Goal: Book appointment/travel/reservation

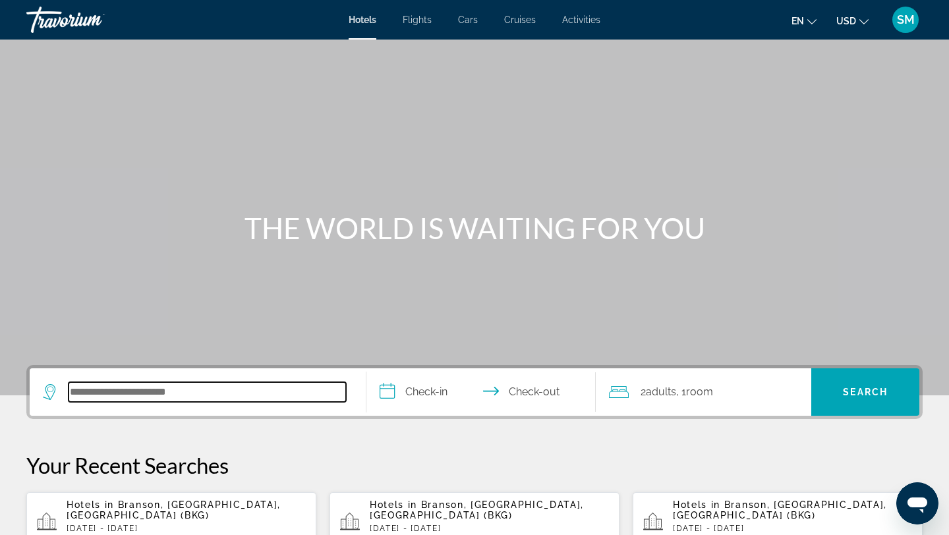
click at [104, 386] on input "Search hotel destination" at bounding box center [207, 392] width 277 height 20
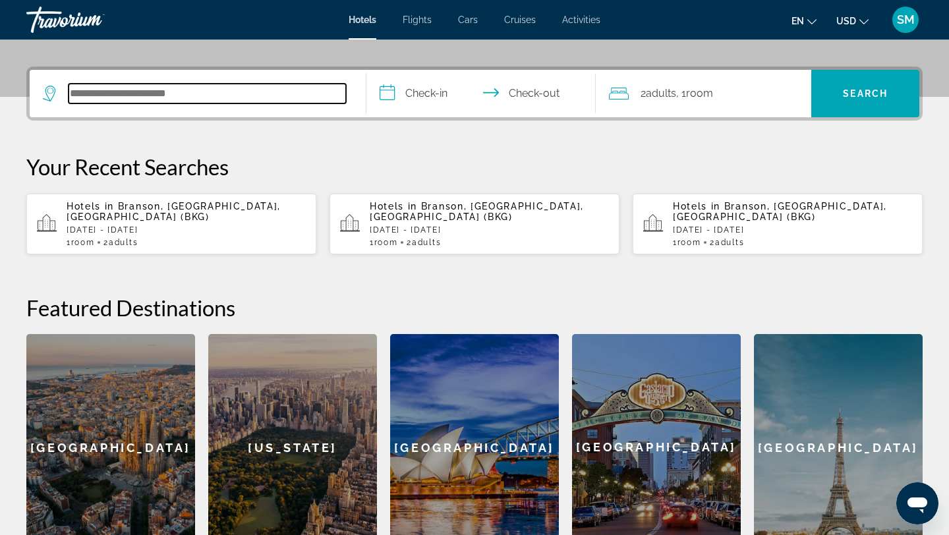
scroll to position [322, 0]
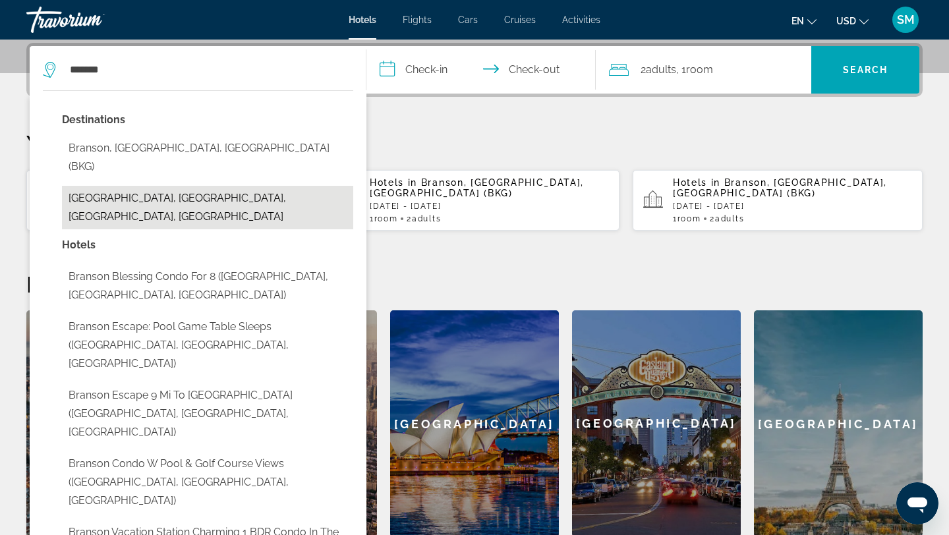
click at [169, 186] on button "Branson Theater District, Branson, MO, United States" at bounding box center [207, 207] width 291 height 43
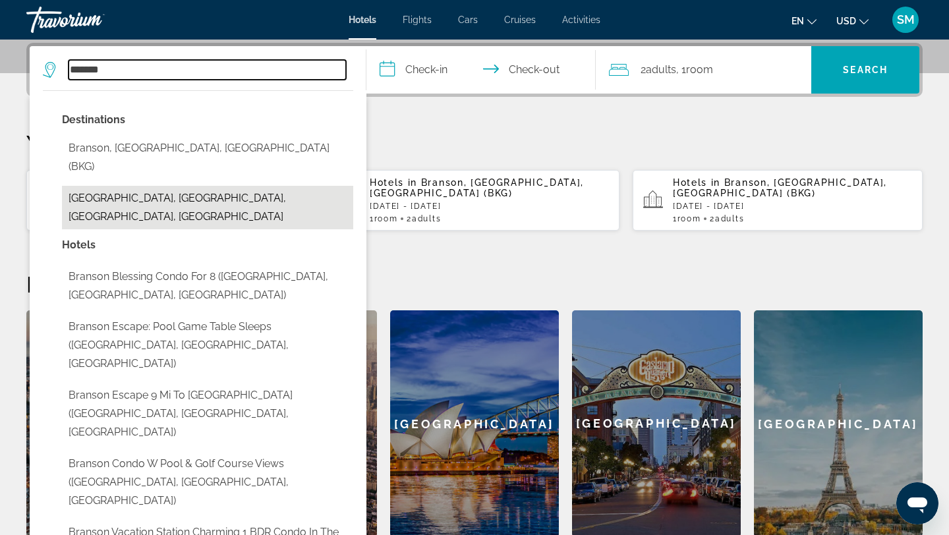
type input "**********"
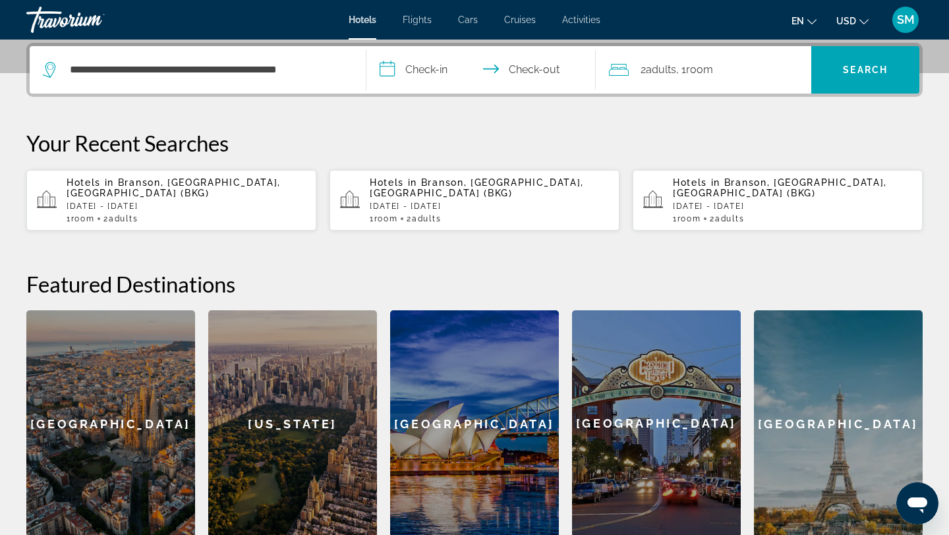
click at [422, 70] on input "**********" at bounding box center [483, 71] width 235 height 51
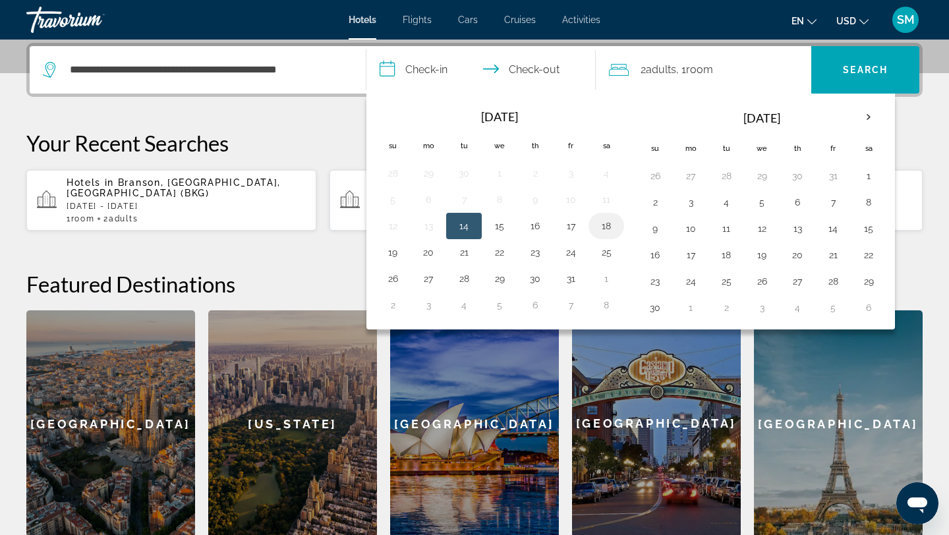
click at [606, 227] on button "18" at bounding box center [606, 226] width 21 height 18
click at [522, 65] on input "**********" at bounding box center [483, 71] width 235 height 51
click at [519, 63] on input "**********" at bounding box center [483, 71] width 235 height 51
click at [517, 65] on input "**********" at bounding box center [483, 71] width 235 height 51
click at [427, 69] on input "**********" at bounding box center [483, 71] width 235 height 51
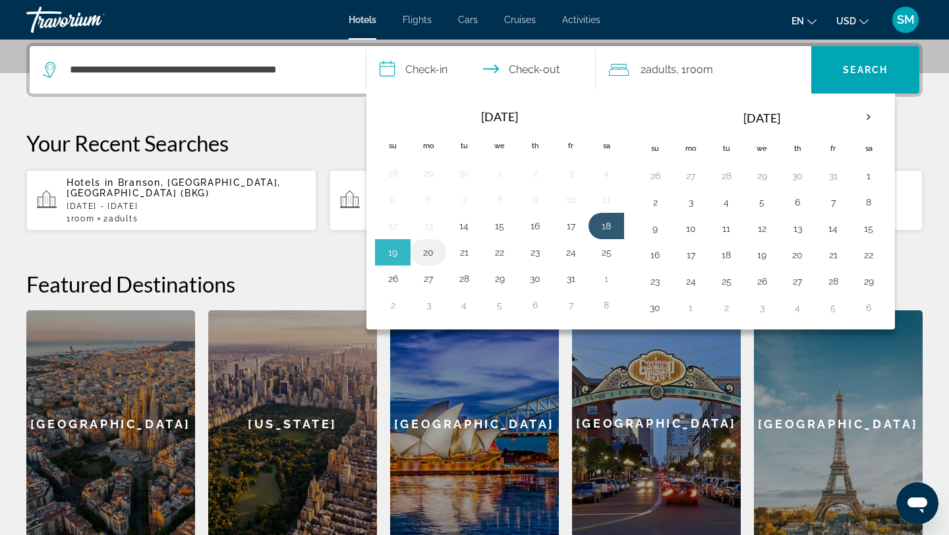
click at [432, 254] on button "20" at bounding box center [428, 252] width 21 height 18
type input "**********"
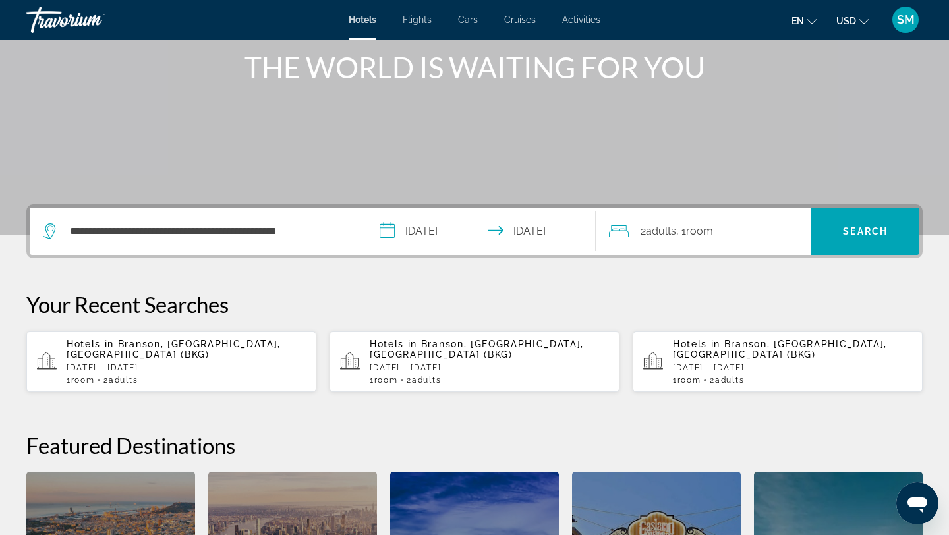
scroll to position [158, 0]
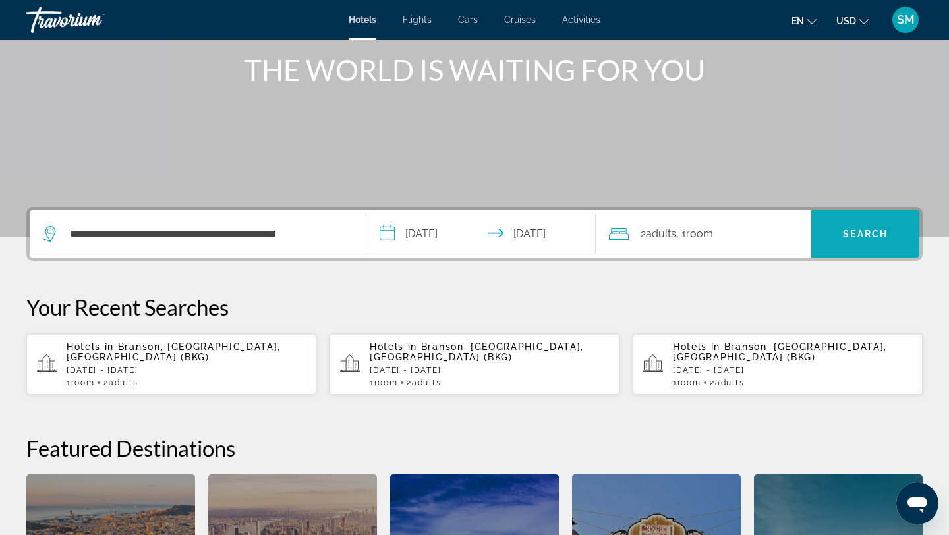
click at [872, 229] on span "Search" at bounding box center [865, 234] width 45 height 11
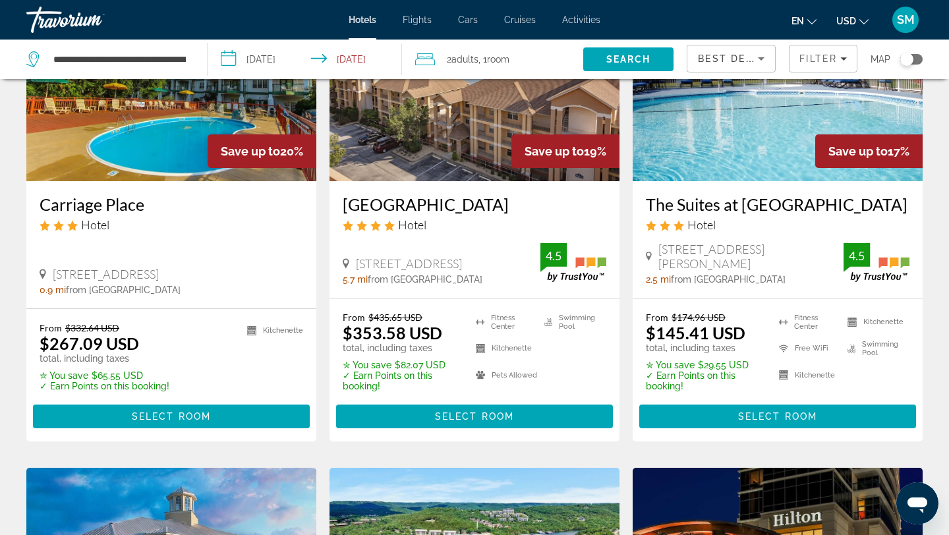
scroll to position [1160, 0]
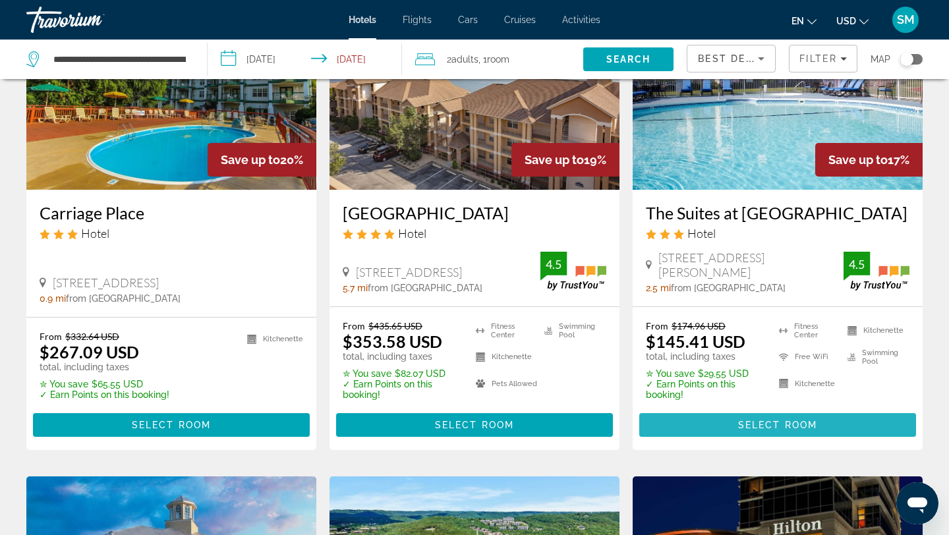
click at [725, 411] on span "Main content" at bounding box center [777, 425] width 277 height 32
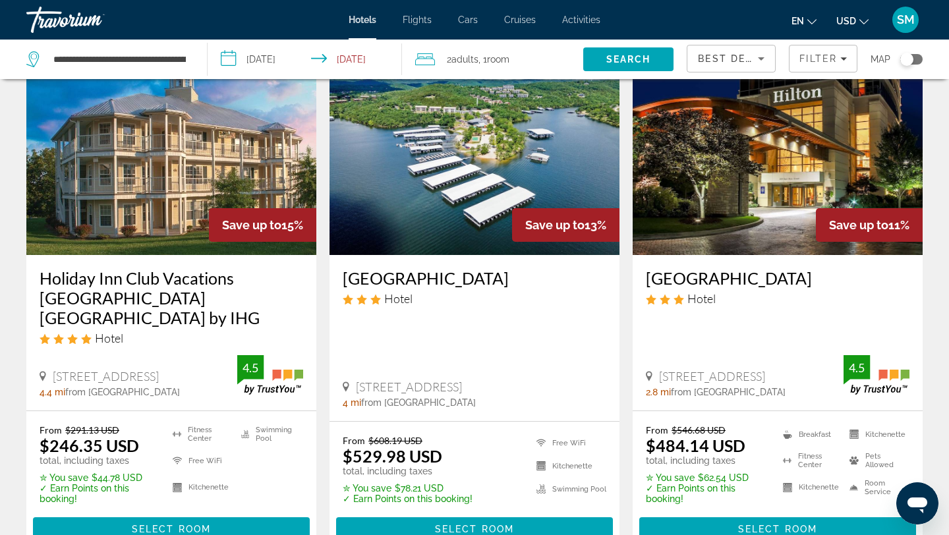
scroll to position [1593, 0]
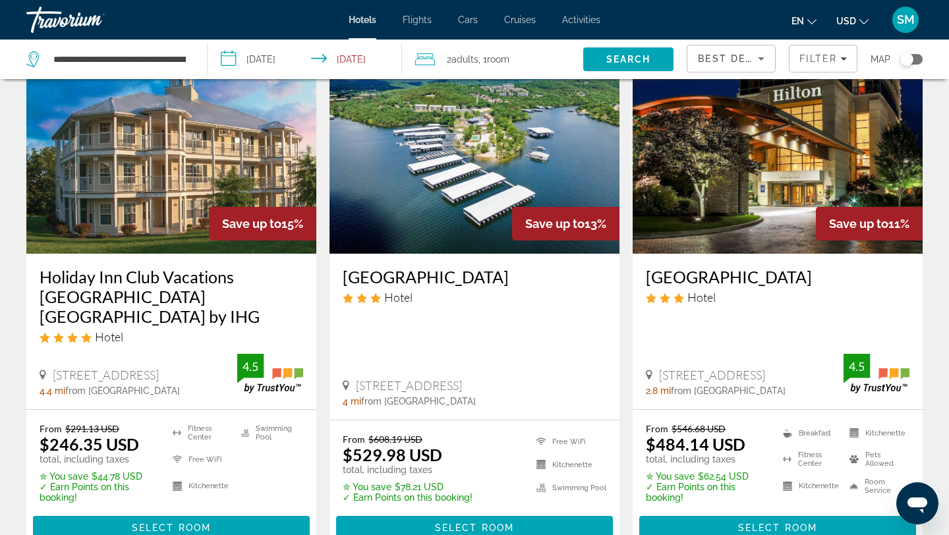
click at [148, 283] on h3 "Holiday Inn Club Vacations Holiday Hills Resort Branson by IHG" at bounding box center [172, 296] width 264 height 59
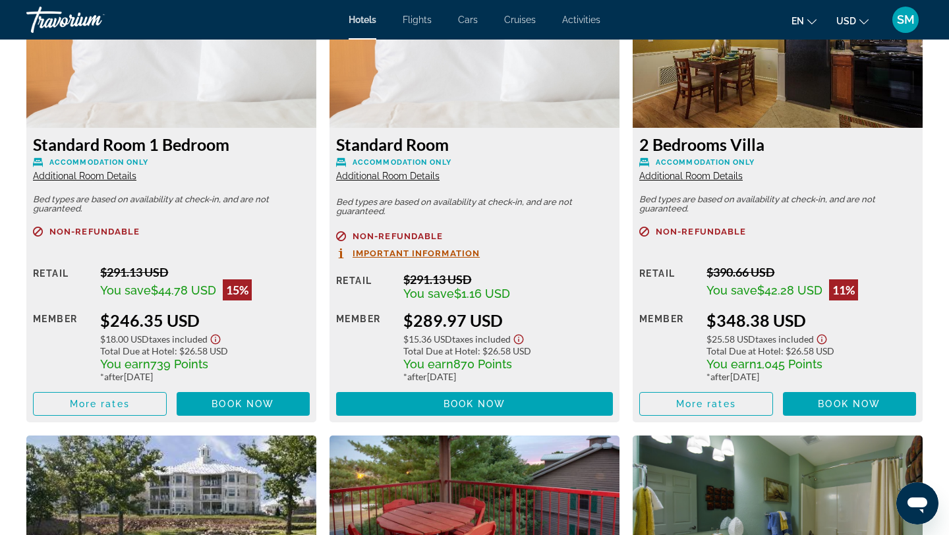
scroll to position [1873, 0]
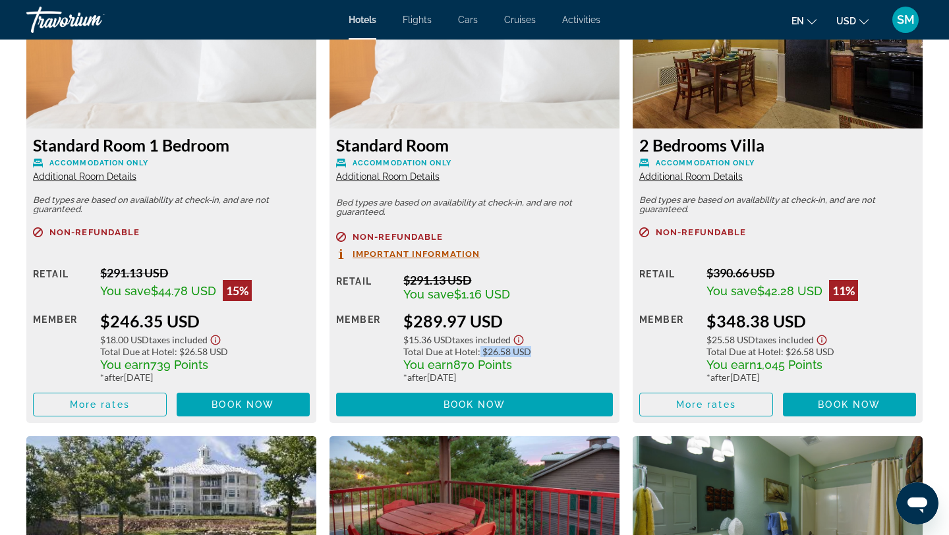
drag, startPoint x: 480, startPoint y: 343, endPoint x: 536, endPoint y: 341, distance: 56.0
click at [536, 346] on div "Total Due at Hotel : $26.58 USD" at bounding box center [508, 351] width 210 height 11
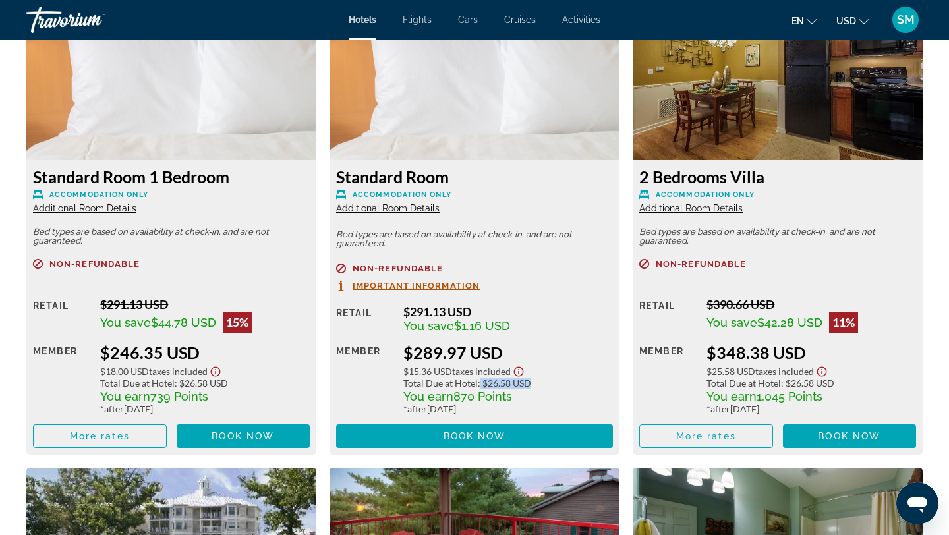
scroll to position [1836, 0]
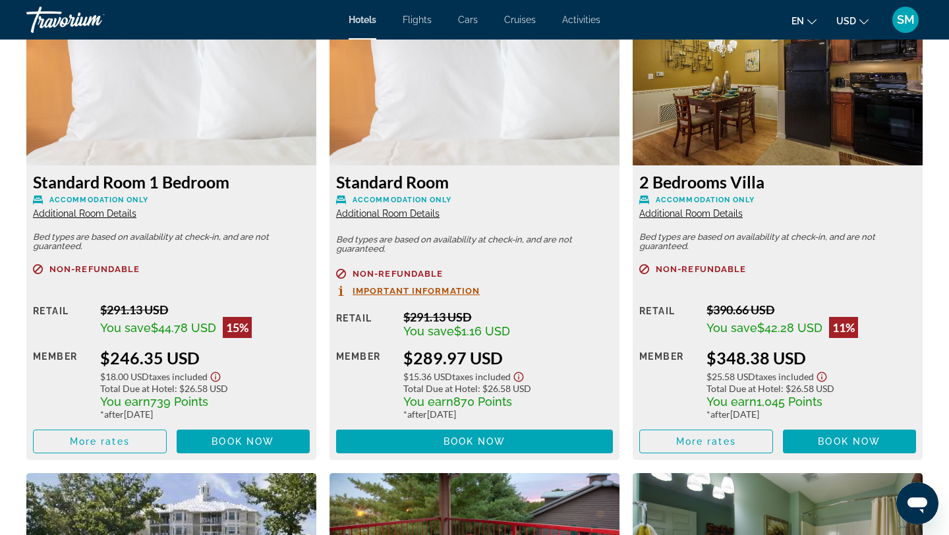
click at [528, 394] on div "You earn 870 Points" at bounding box center [508, 401] width 210 height 14
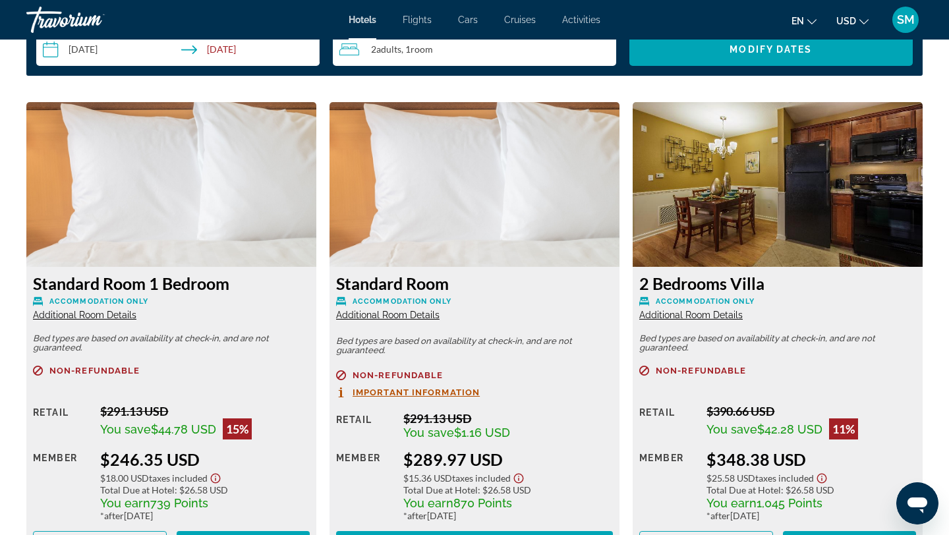
scroll to position [1682, 0]
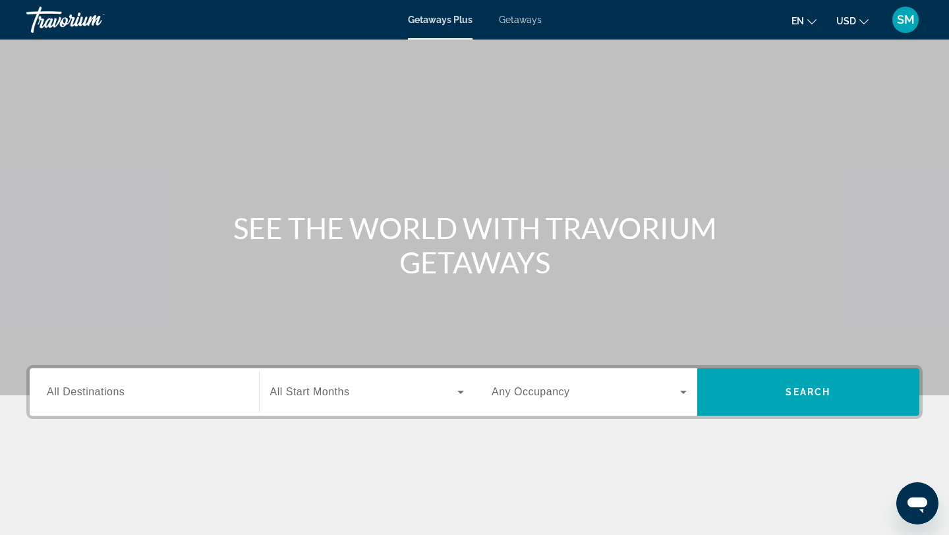
click at [535, 19] on span "Getaways" at bounding box center [520, 19] width 43 height 11
click at [84, 395] on span "All Destinations" at bounding box center [86, 391] width 78 height 11
click at [84, 395] on input "Destination All Destinations" at bounding box center [144, 393] width 195 height 16
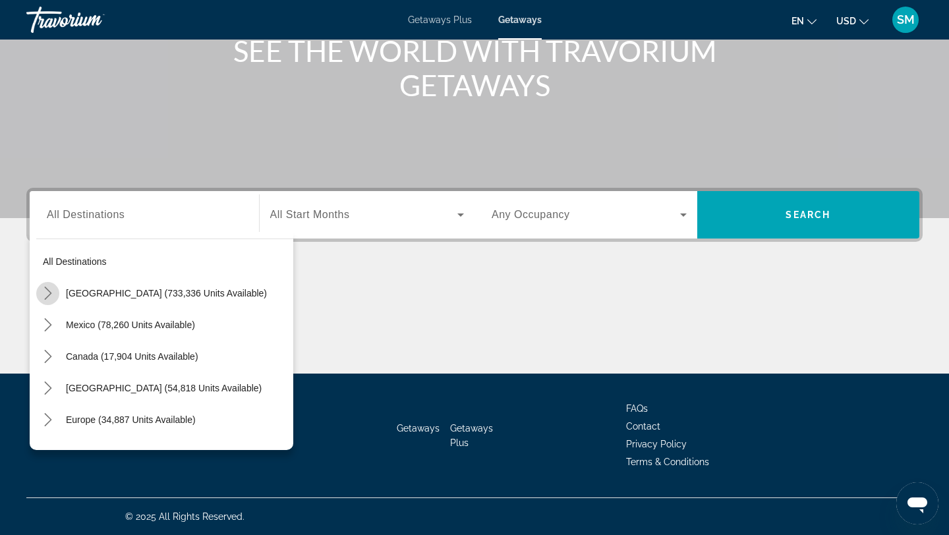
click at [54, 289] on mat-icon "Toggle United States (733,336 units available) submenu" at bounding box center [47, 293] width 23 height 23
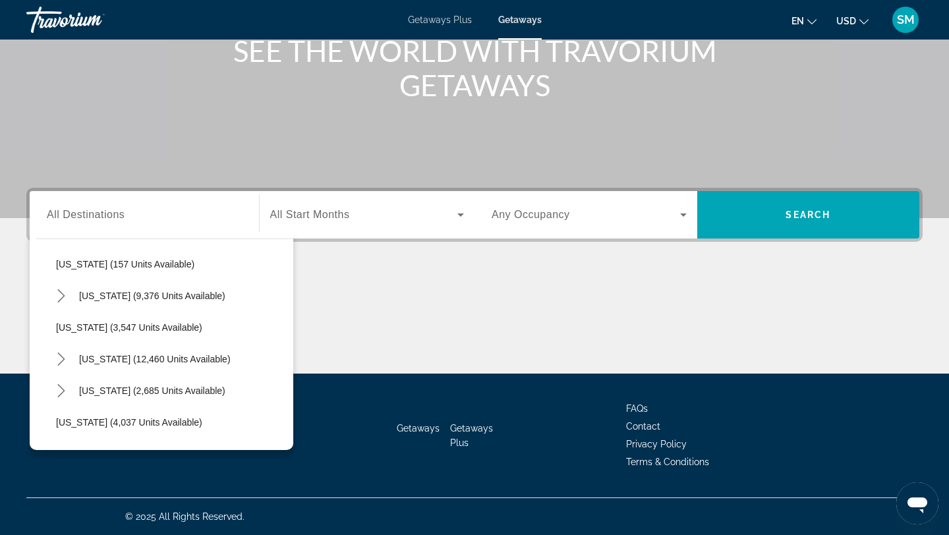
scroll to position [693, 0]
click at [61, 293] on icon "Toggle Missouri (9,376 units available) submenu" at bounding box center [60, 296] width 7 height 13
click at [110, 327] on span "Branson Area (5,359 units available)" at bounding box center [144, 328] width 151 height 11
type input "**********"
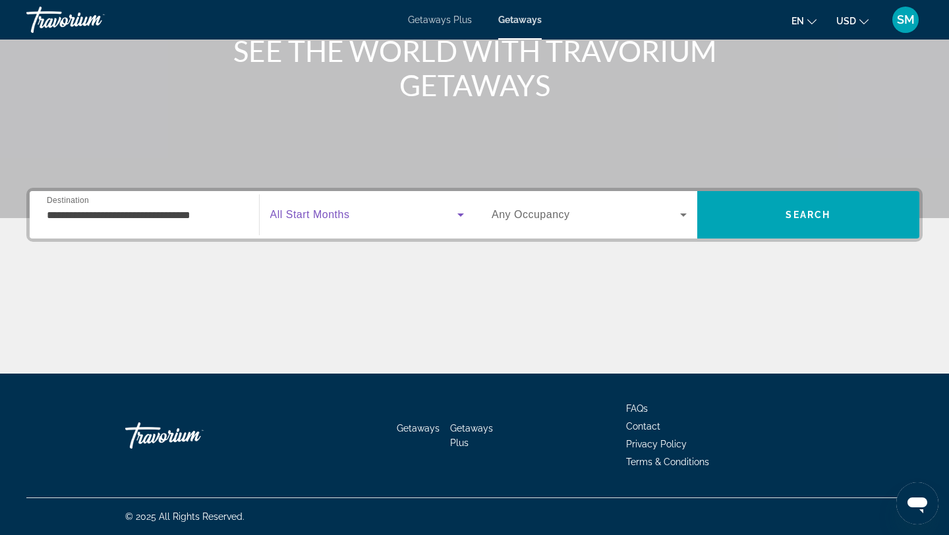
click at [368, 210] on span "Search widget" at bounding box center [364, 215] width 188 height 16
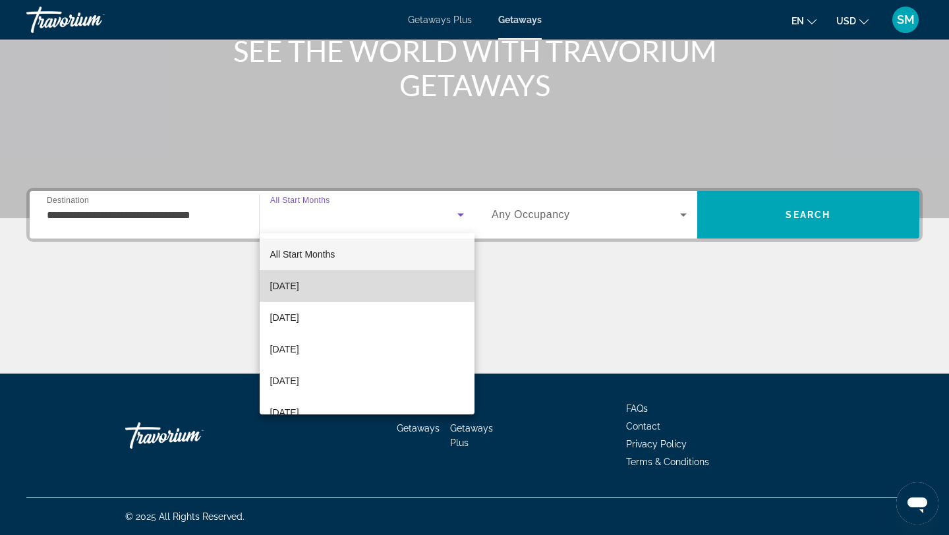
click at [326, 285] on mat-option "[DATE]" at bounding box center [367, 286] width 215 height 32
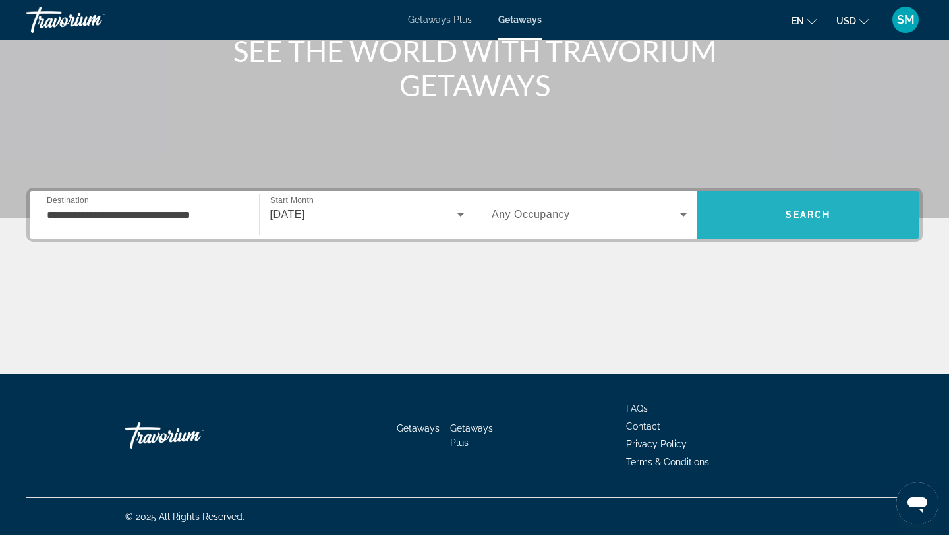
click at [778, 212] on span "Search" at bounding box center [808, 215] width 223 height 32
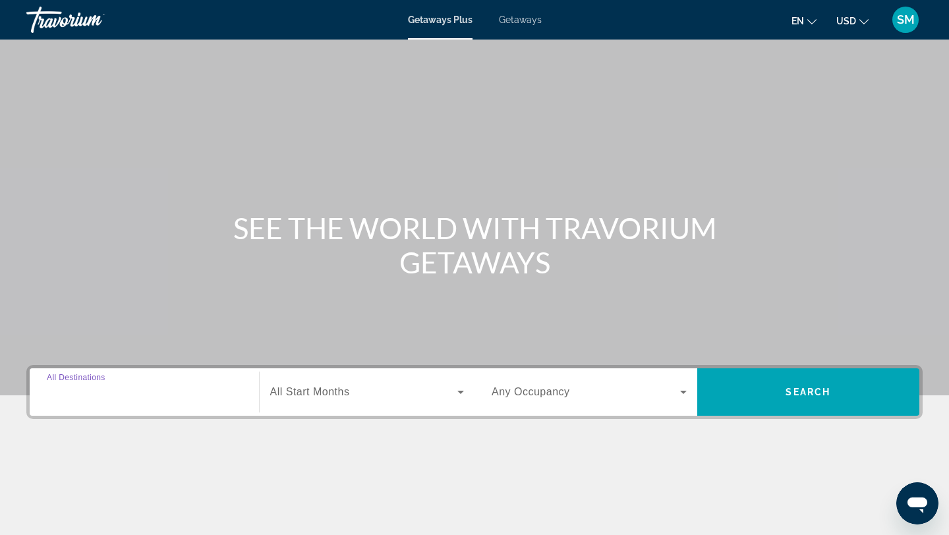
click at [225, 390] on input "Destination All Destinations" at bounding box center [144, 393] width 195 height 16
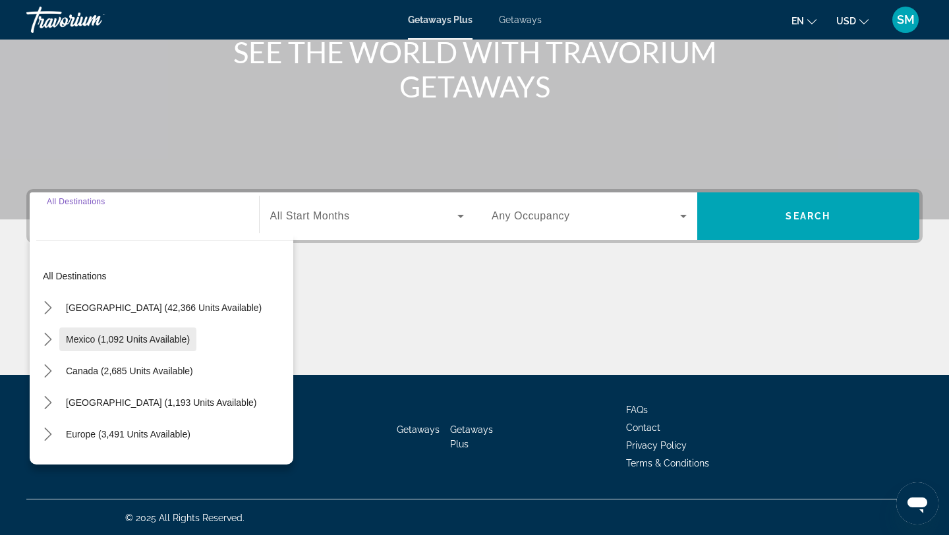
scroll to position [177, 0]
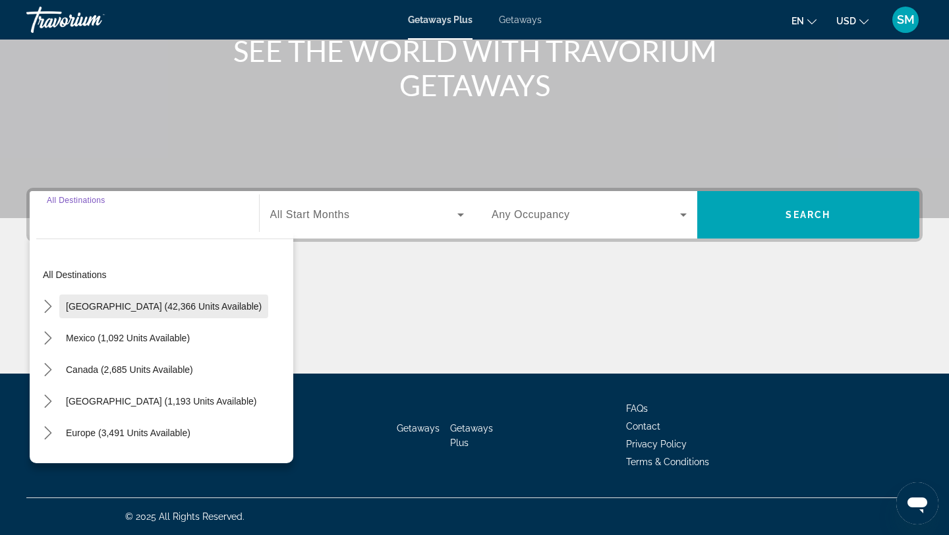
click at [121, 299] on span "Select destination: United States (42,366 units available)" at bounding box center [163, 307] width 209 height 32
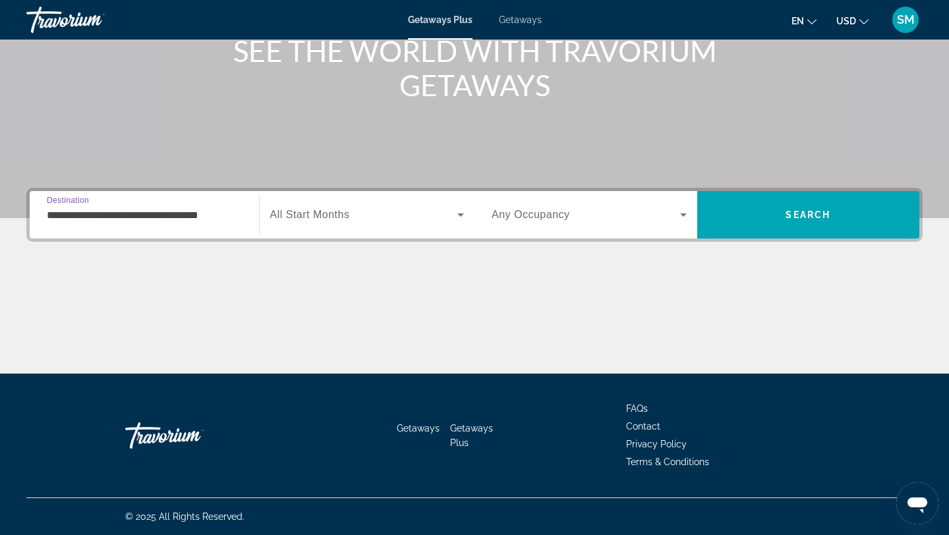
click at [189, 219] on input "**********" at bounding box center [144, 216] width 195 height 16
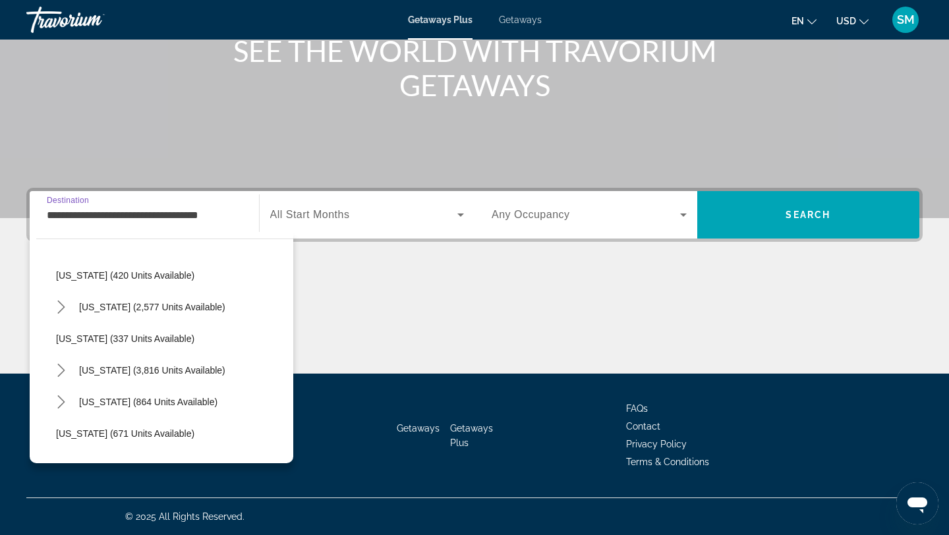
scroll to position [661, 0]
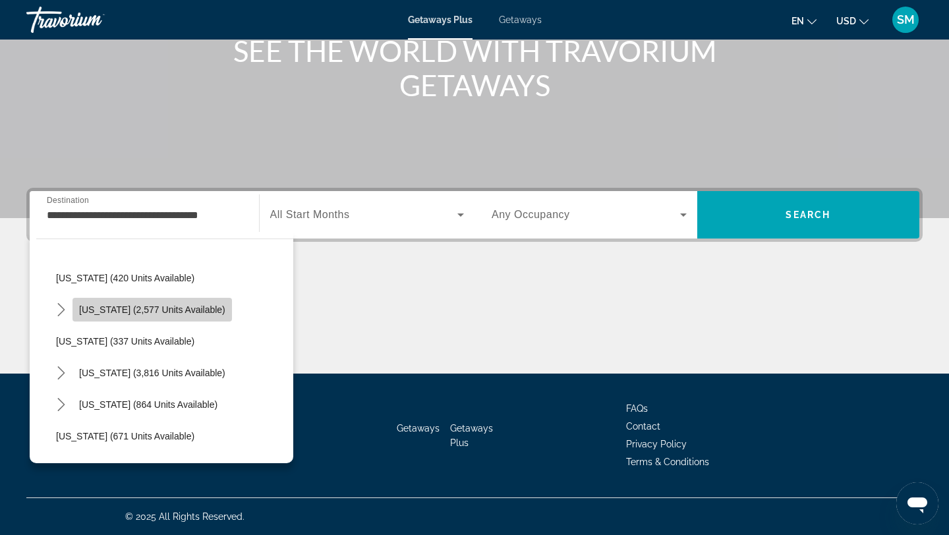
click at [178, 305] on span "Missouri (2,577 units available)" at bounding box center [152, 309] width 146 height 11
type input "**********"
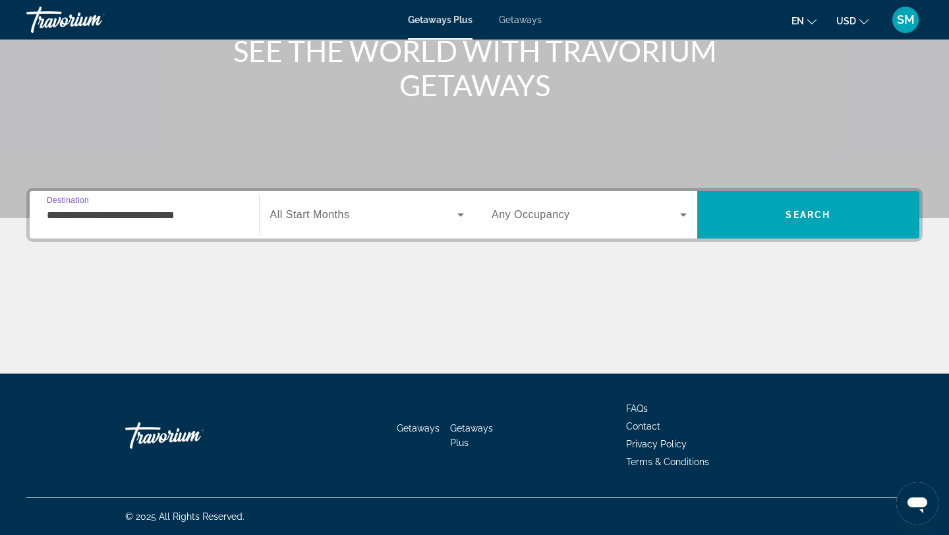
click at [341, 215] on span "All Start Months" at bounding box center [310, 214] width 80 height 11
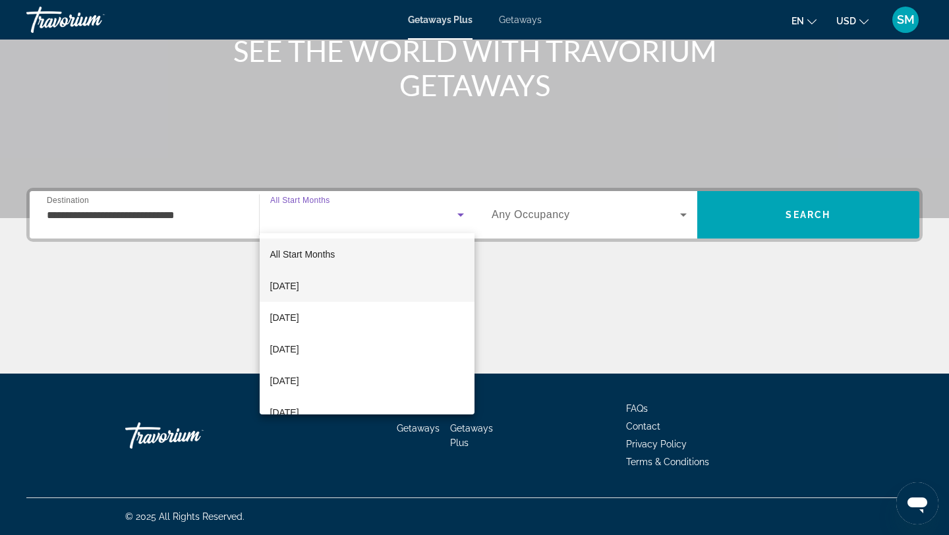
click at [299, 285] on span "[DATE]" at bounding box center [284, 286] width 29 height 16
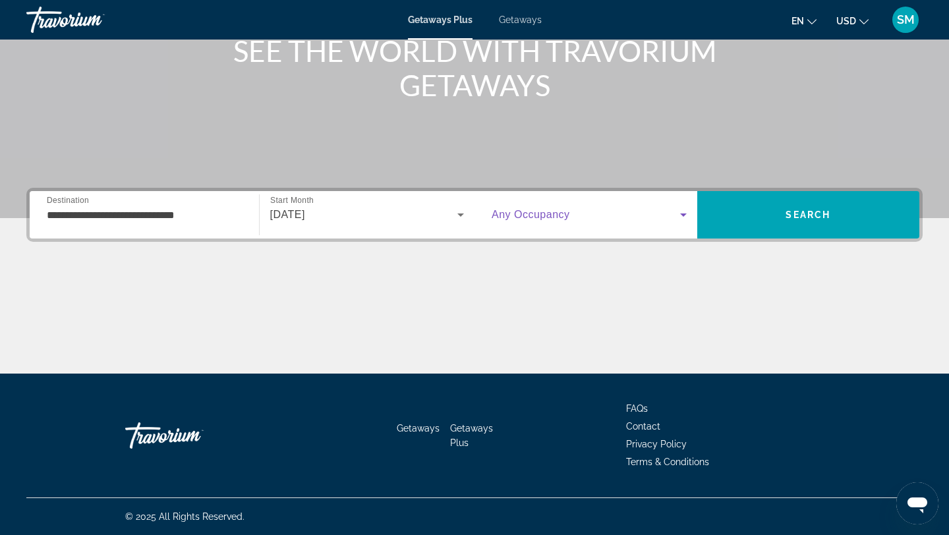
click at [580, 214] on span "Search widget" at bounding box center [586, 215] width 188 height 16
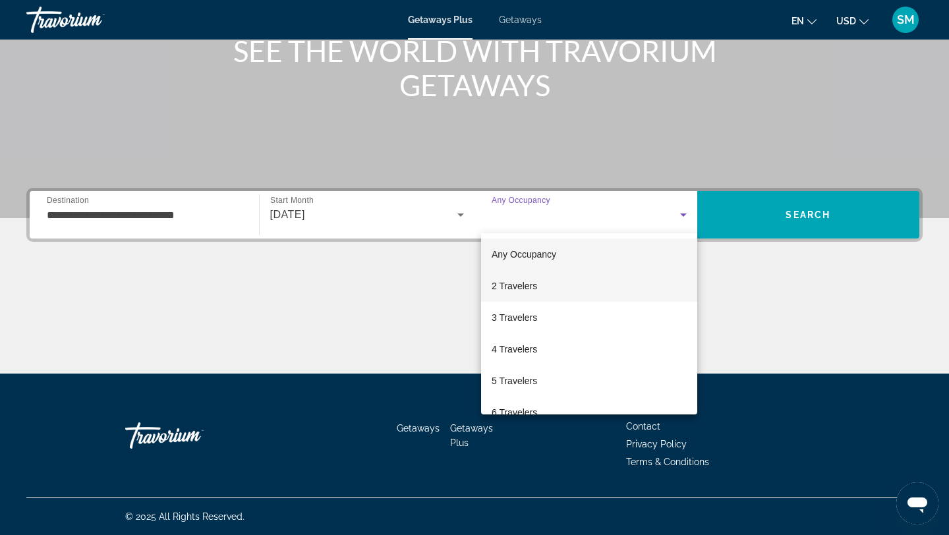
click at [523, 286] on span "2 Travelers" at bounding box center [514, 286] width 45 height 16
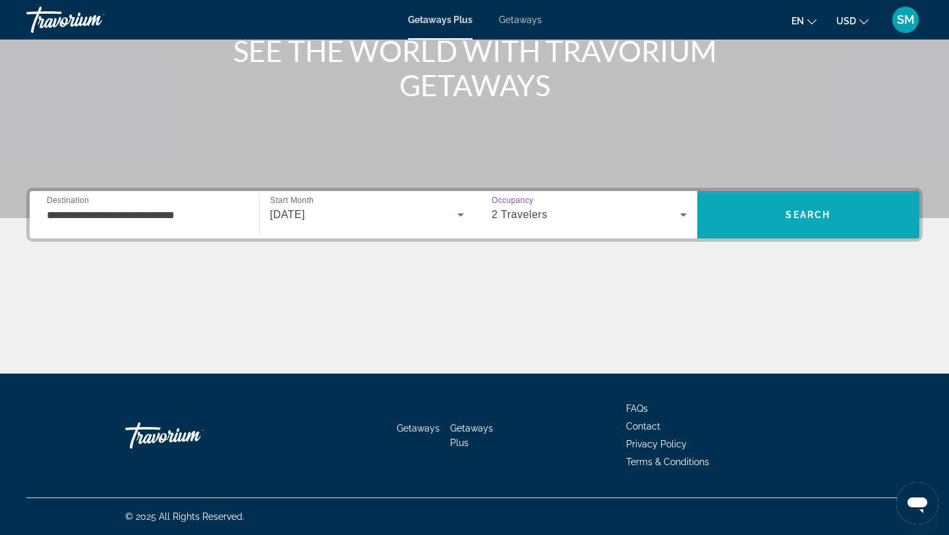
click at [751, 228] on span "Search" at bounding box center [808, 215] width 223 height 32
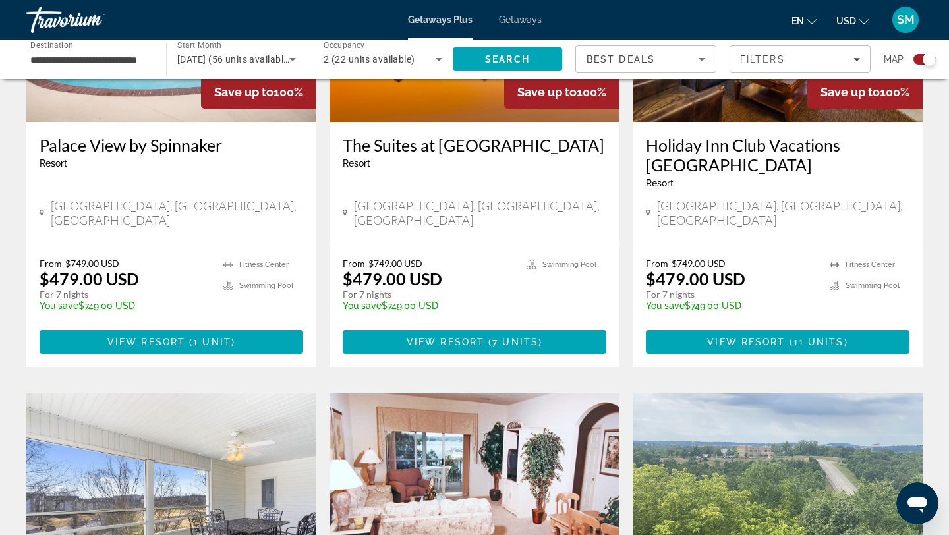
scroll to position [613, 0]
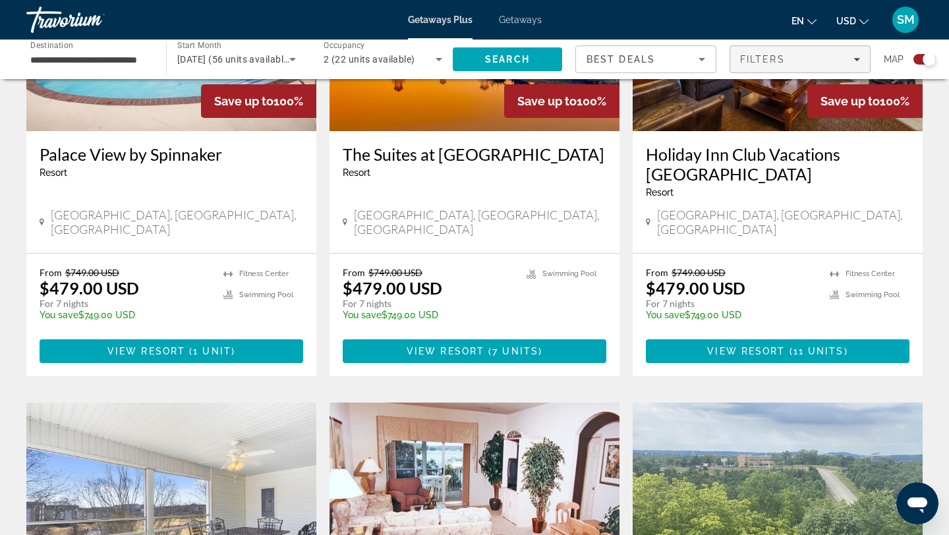
click at [857, 62] on icon "Filters" at bounding box center [856, 59] width 7 height 7
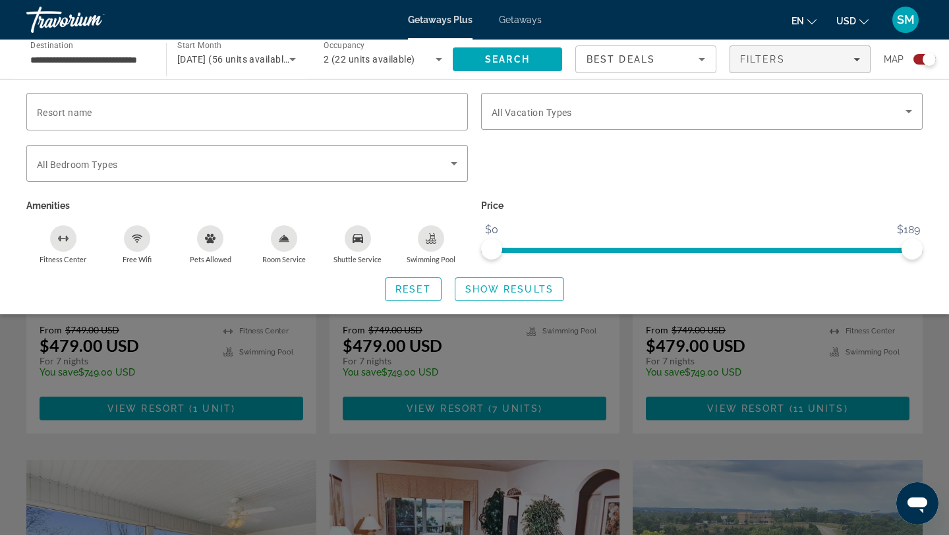
scroll to position [559, 0]
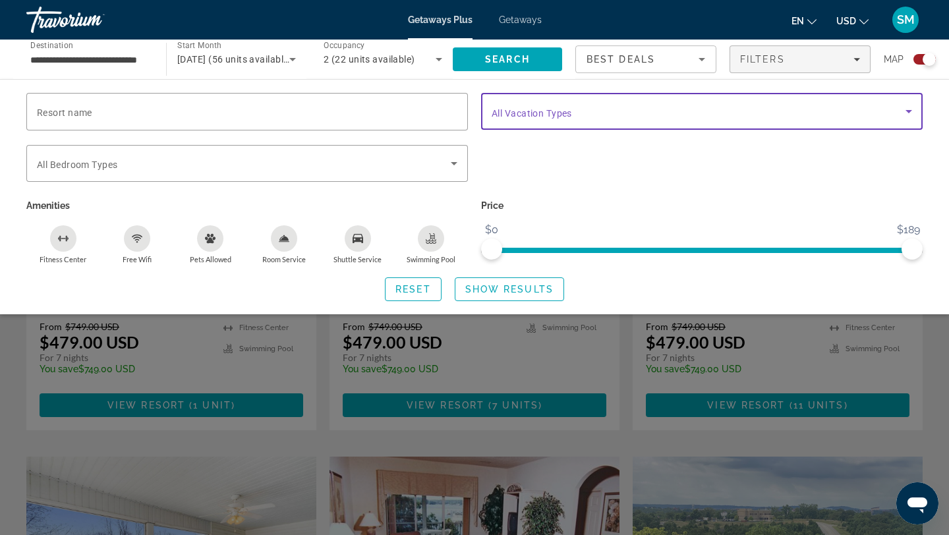
click at [901, 108] on icon "Search widget" at bounding box center [909, 111] width 16 height 16
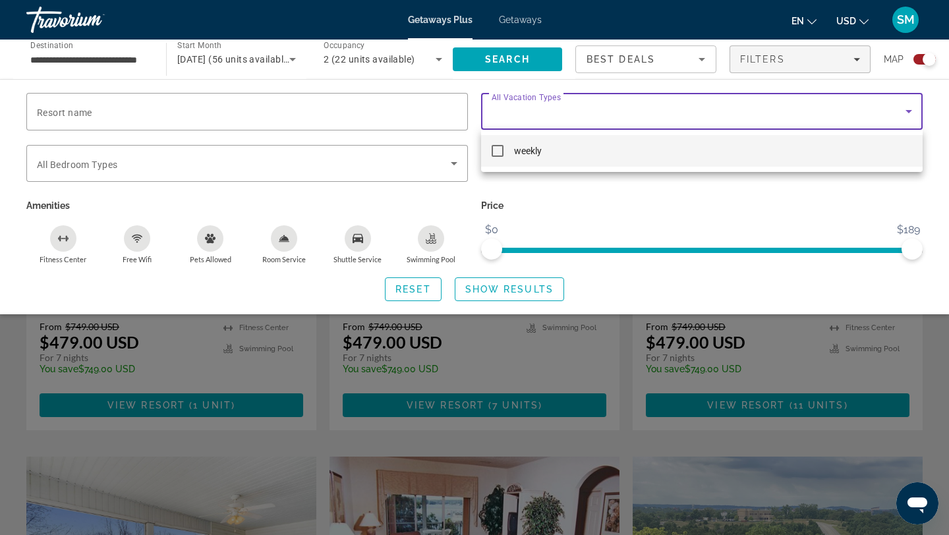
click at [899, 107] on div at bounding box center [474, 267] width 949 height 535
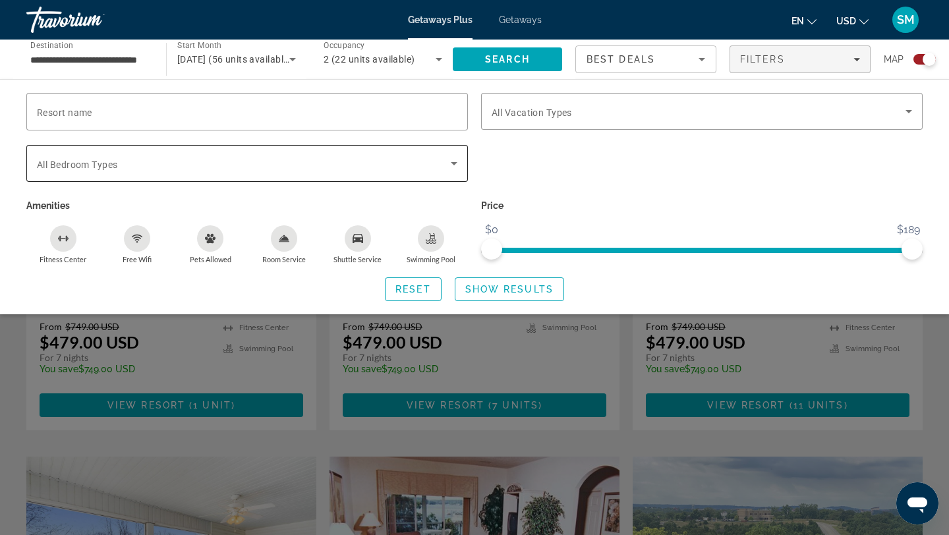
click at [383, 158] on span "Search widget" at bounding box center [244, 164] width 414 height 16
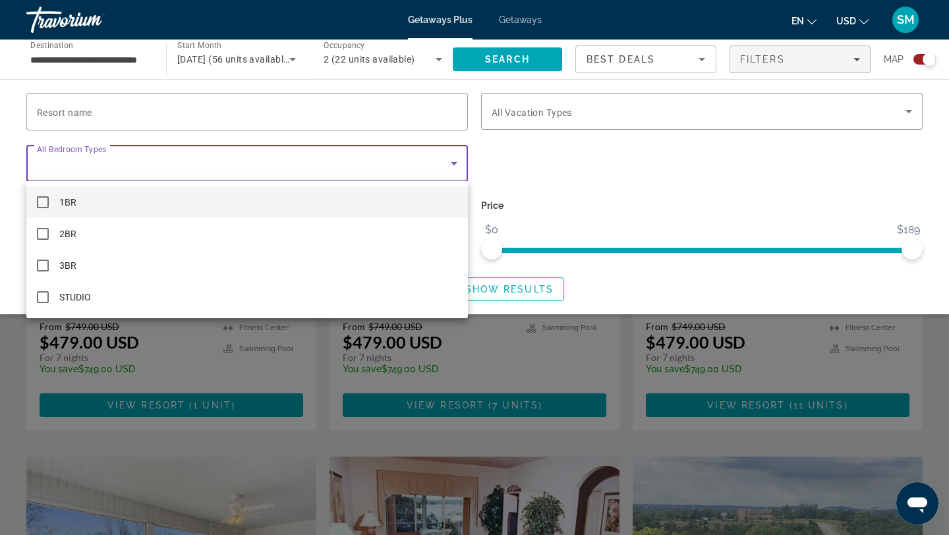
click at [395, 119] on div at bounding box center [474, 267] width 949 height 535
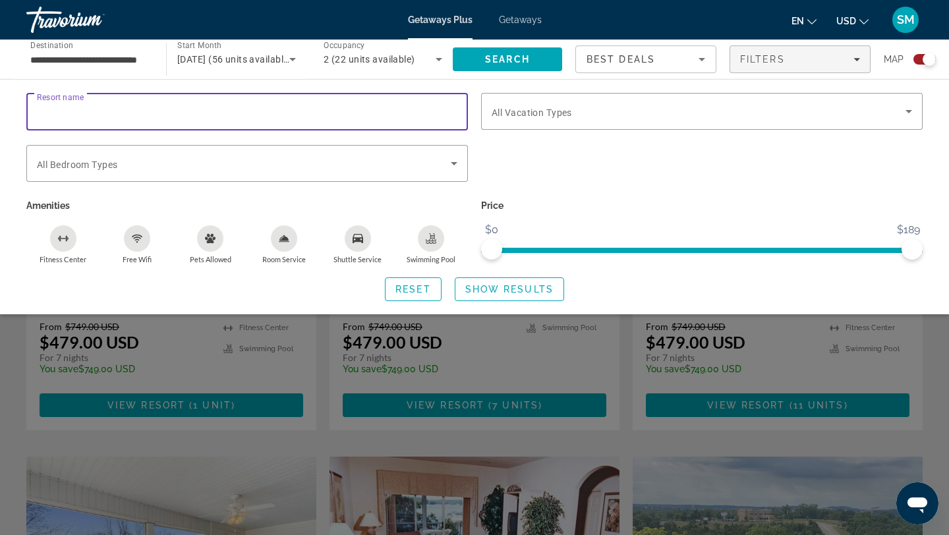
click at [395, 119] on input "Resort name" at bounding box center [247, 112] width 420 height 16
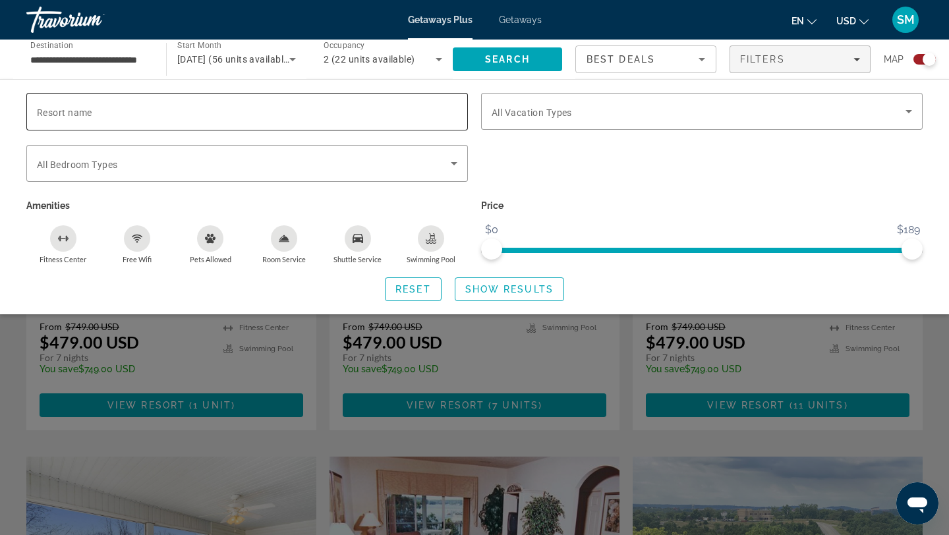
click at [395, 121] on div "Search widget" at bounding box center [247, 112] width 420 height 38
click at [797, 221] on div "Price $0 $189 $0 $189" at bounding box center [701, 230] width 455 height 68
click at [480, 290] on span "Show Results" at bounding box center [509, 289] width 88 height 11
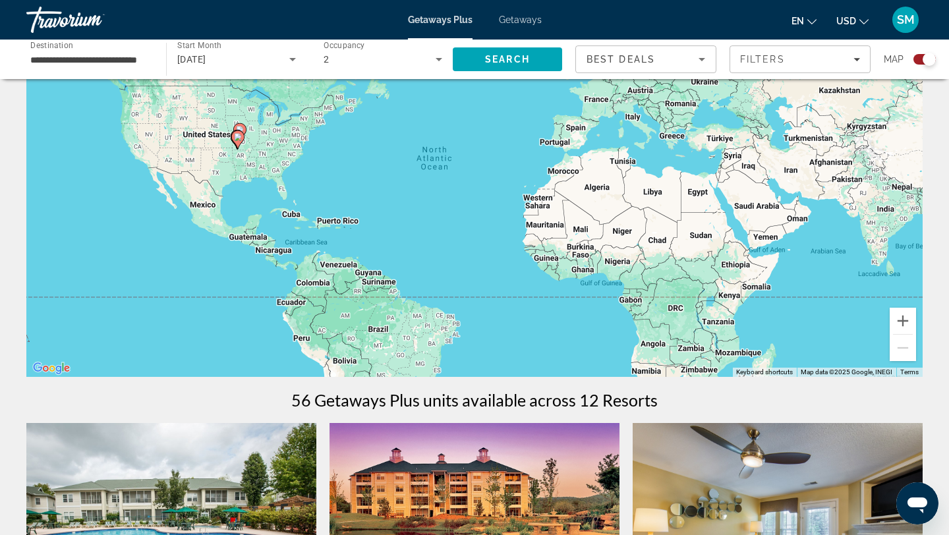
scroll to position [0, 0]
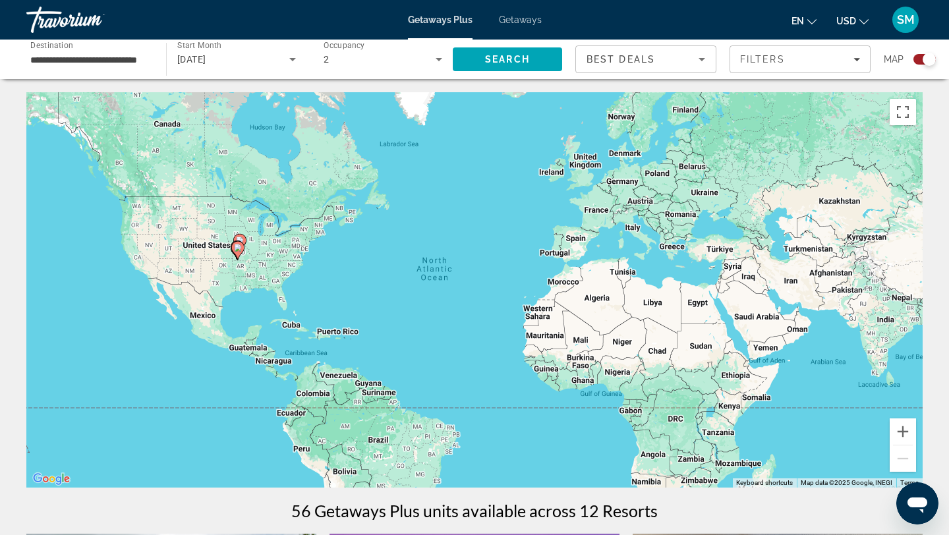
click at [454, 20] on span "Getaways Plus" at bounding box center [440, 19] width 65 height 11
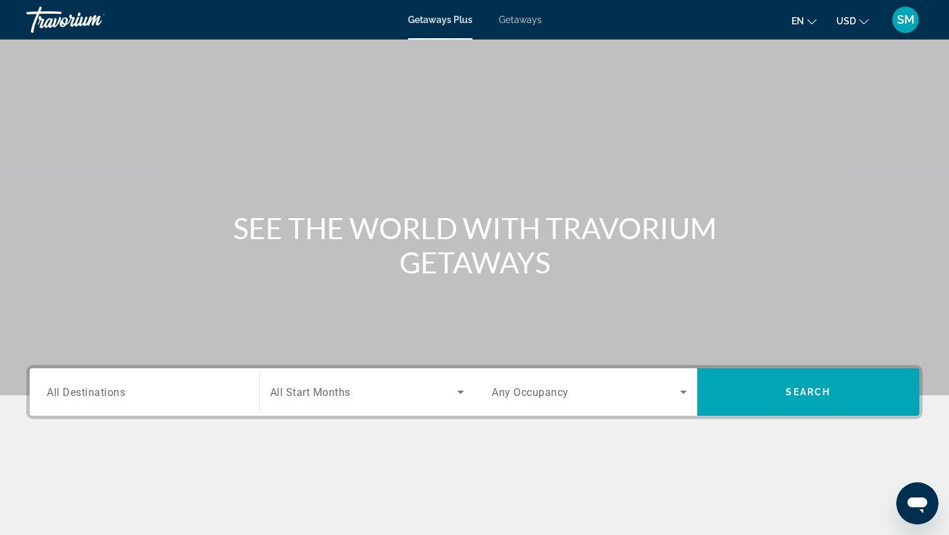
click at [89, 383] on div "Search widget" at bounding box center [144, 393] width 195 height 38
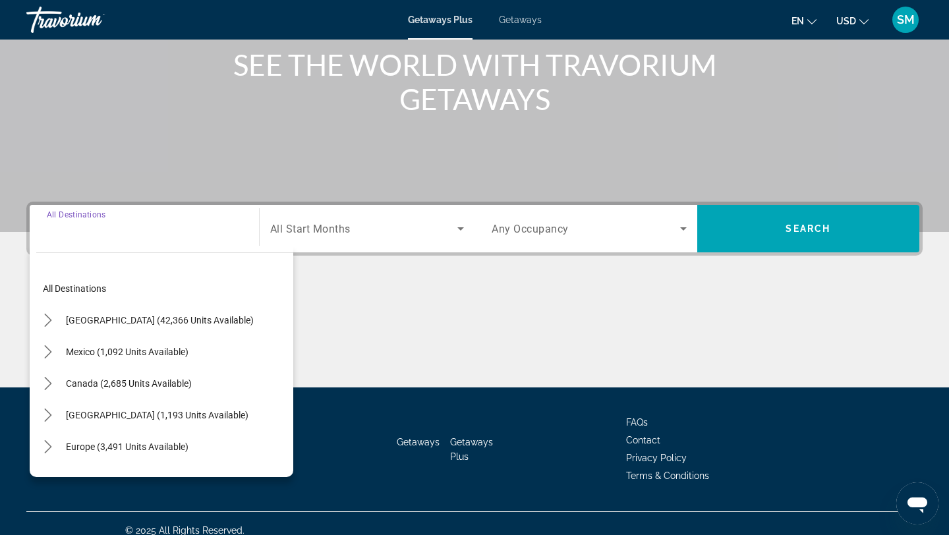
scroll to position [177, 0]
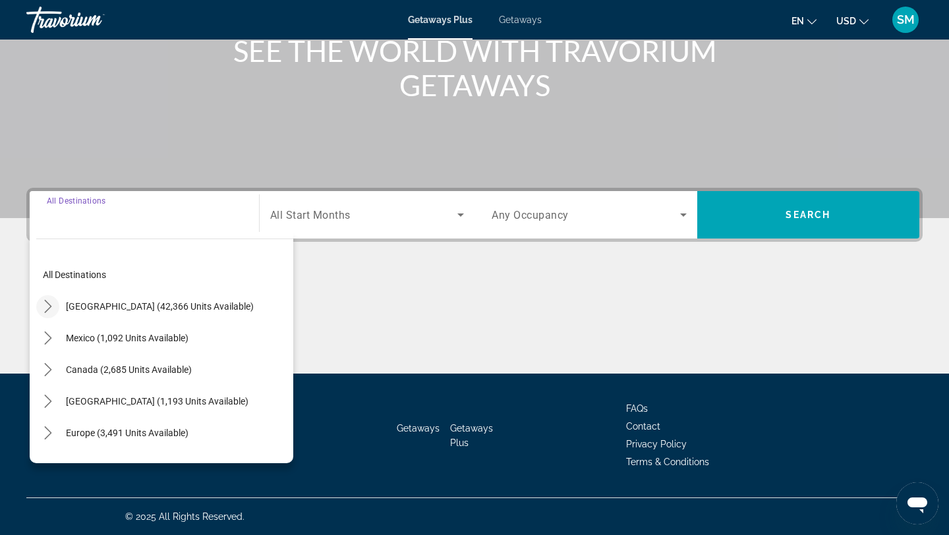
click at [53, 313] on mat-icon "Toggle United States (42,366 units available) submenu" at bounding box center [47, 306] width 23 height 23
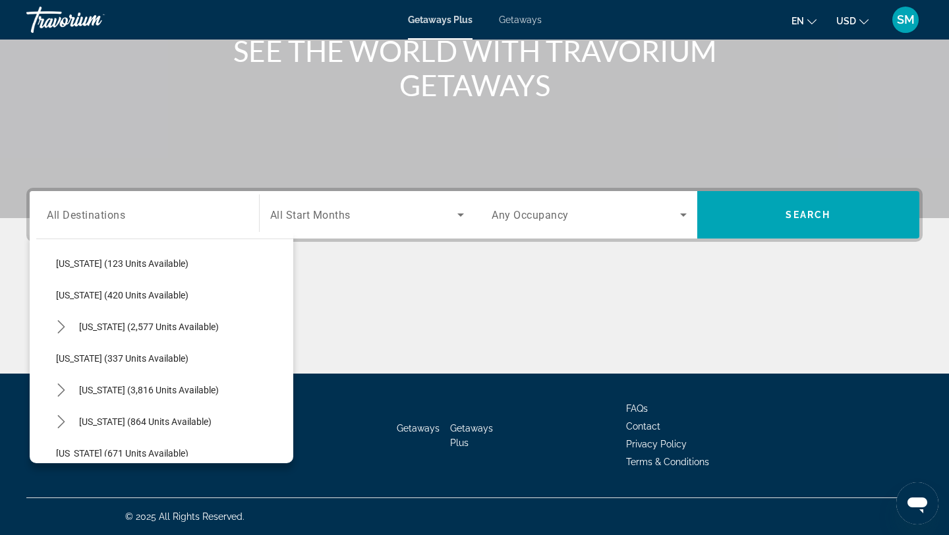
scroll to position [651, 0]
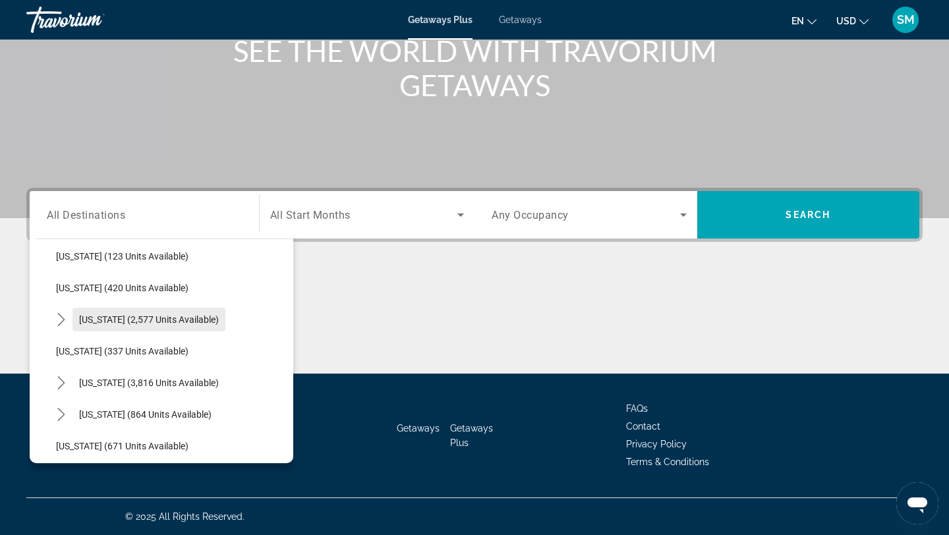
click at [159, 324] on span "Missouri (2,577 units available)" at bounding box center [149, 319] width 140 height 11
type input "**********"
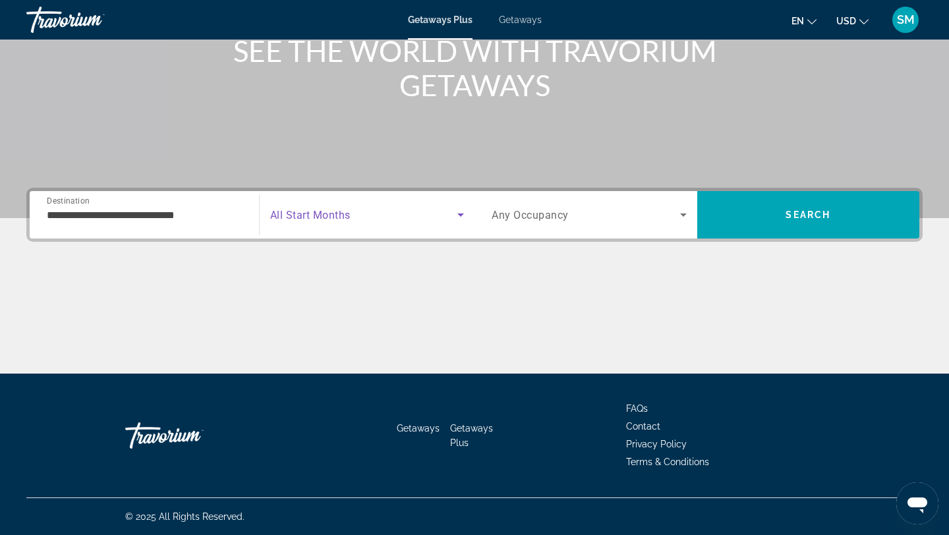
click at [368, 217] on span "Search widget" at bounding box center [364, 215] width 188 height 16
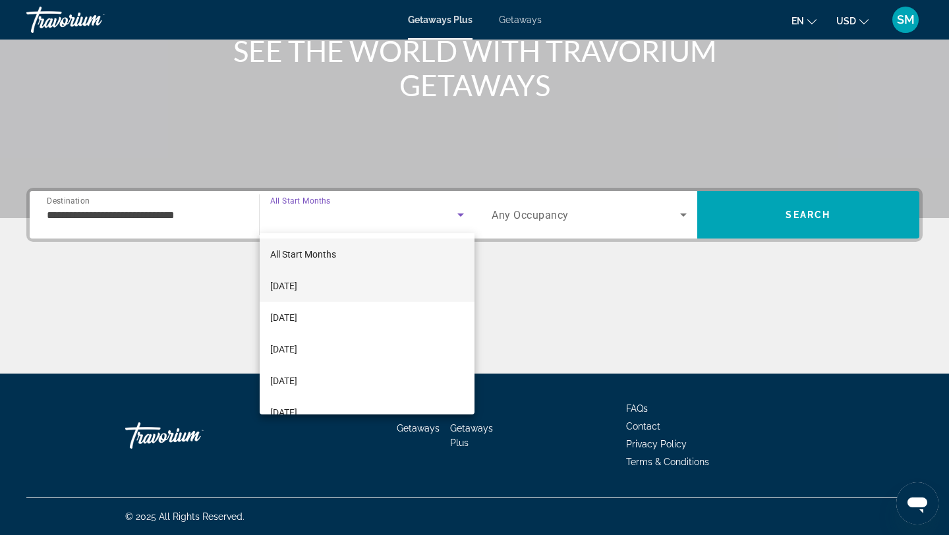
click at [297, 290] on span "[DATE]" at bounding box center [283, 286] width 27 height 16
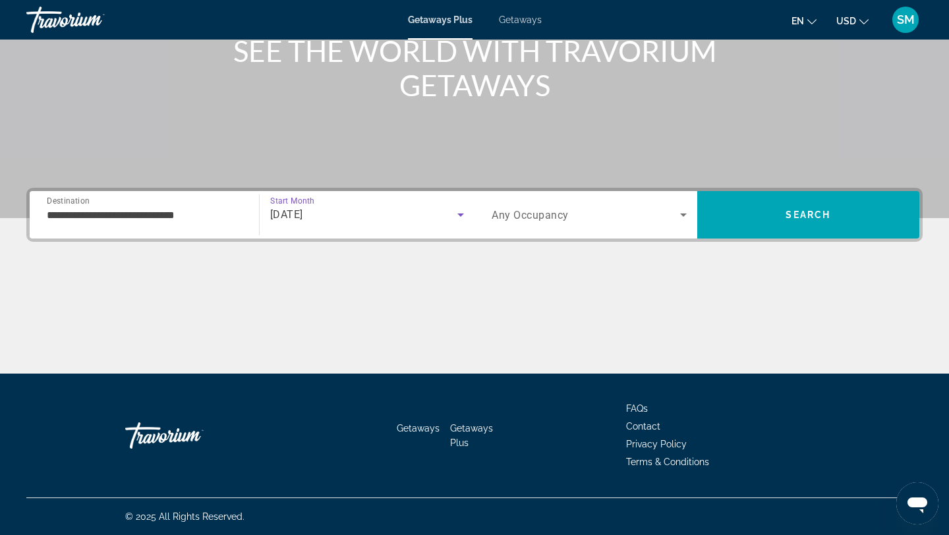
click at [577, 213] on span "Search widget" at bounding box center [586, 215] width 188 height 16
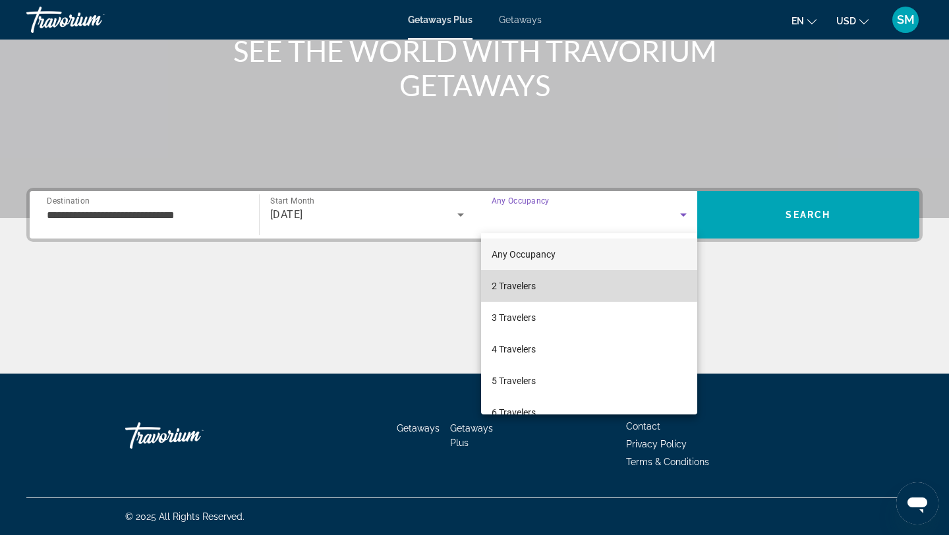
click at [521, 285] on span "2 Travelers" at bounding box center [514, 286] width 44 height 16
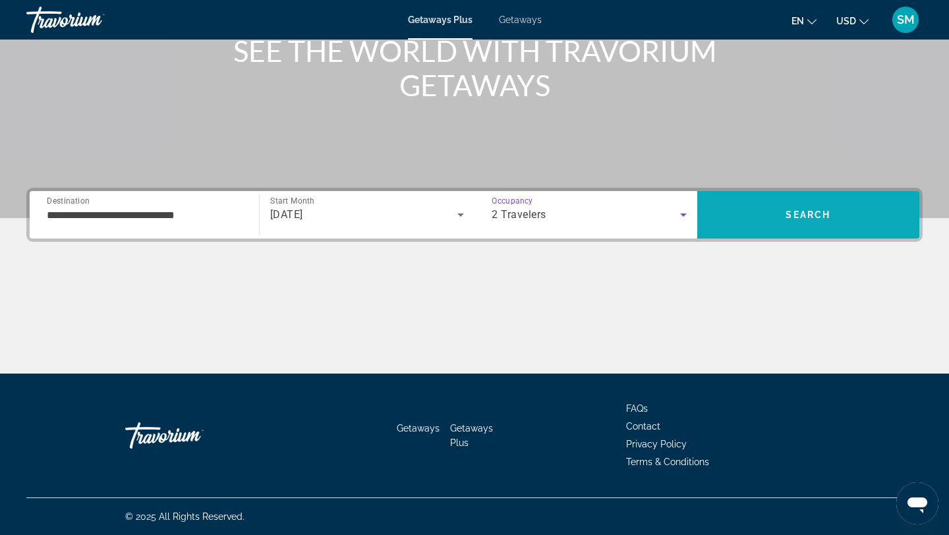
click at [809, 208] on span "Search" at bounding box center [808, 215] width 223 height 32
